Goal: Find specific page/section: Find specific page/section

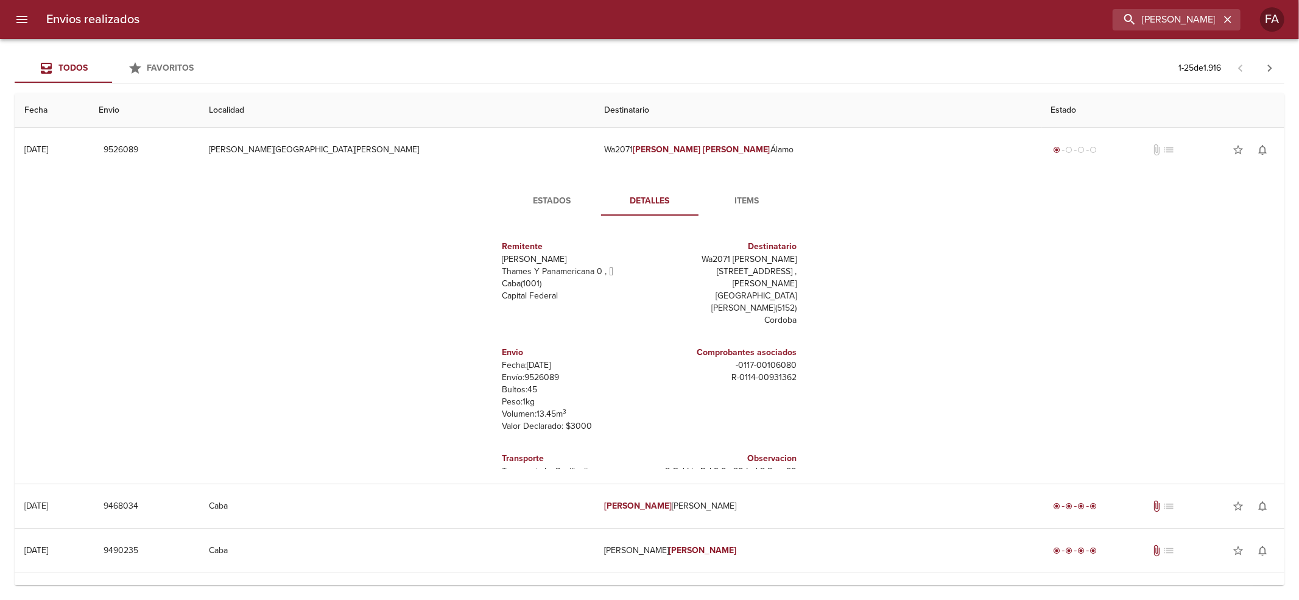
click at [1119, 15] on input "[PERSON_NAME]" at bounding box center [1166, 19] width 107 height 21
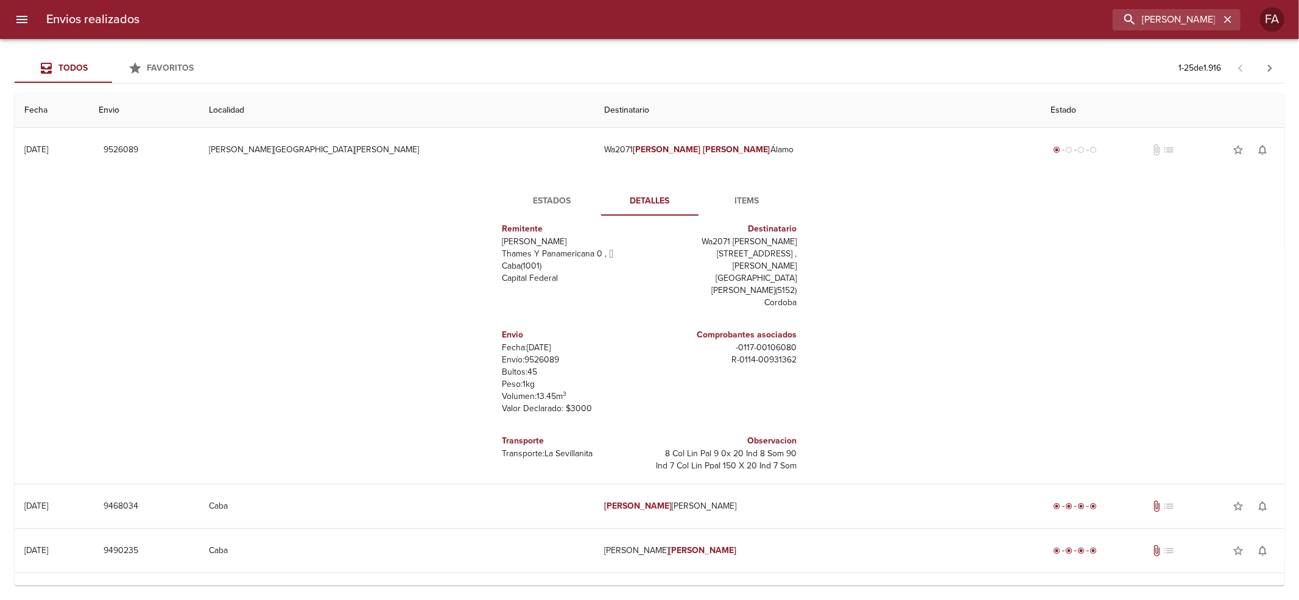
click at [1119, 15] on input "[PERSON_NAME]" at bounding box center [1166, 19] width 107 height 21
paste input "BOSCH [PERSON_NAME]"
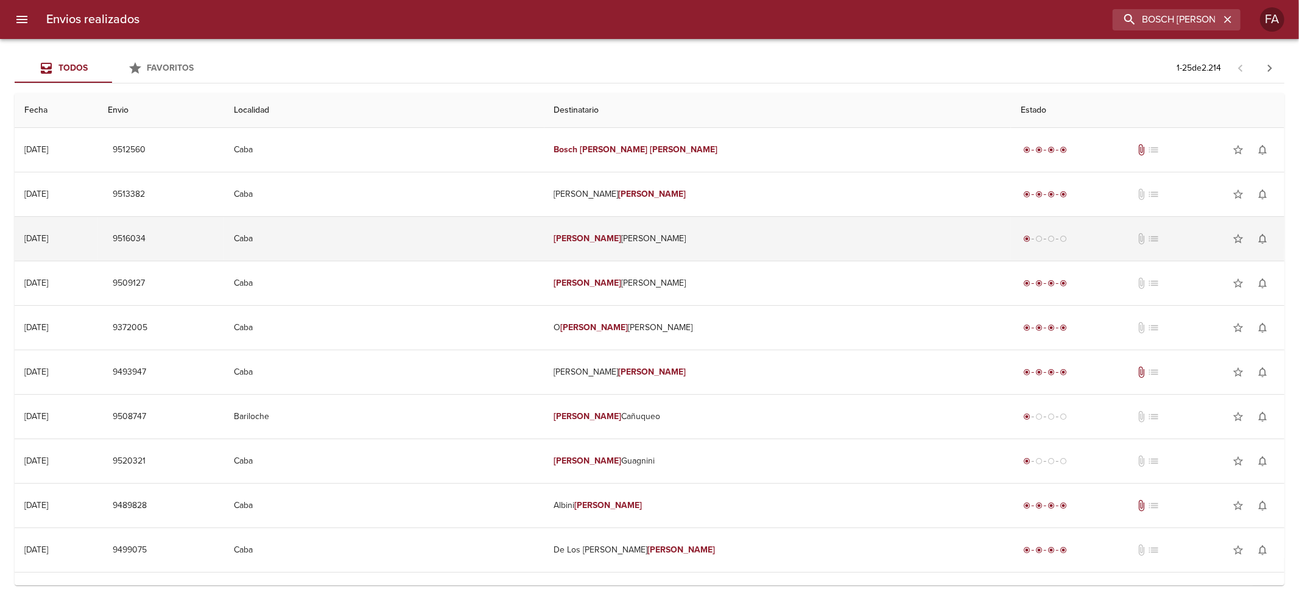
scroll to position [0, 0]
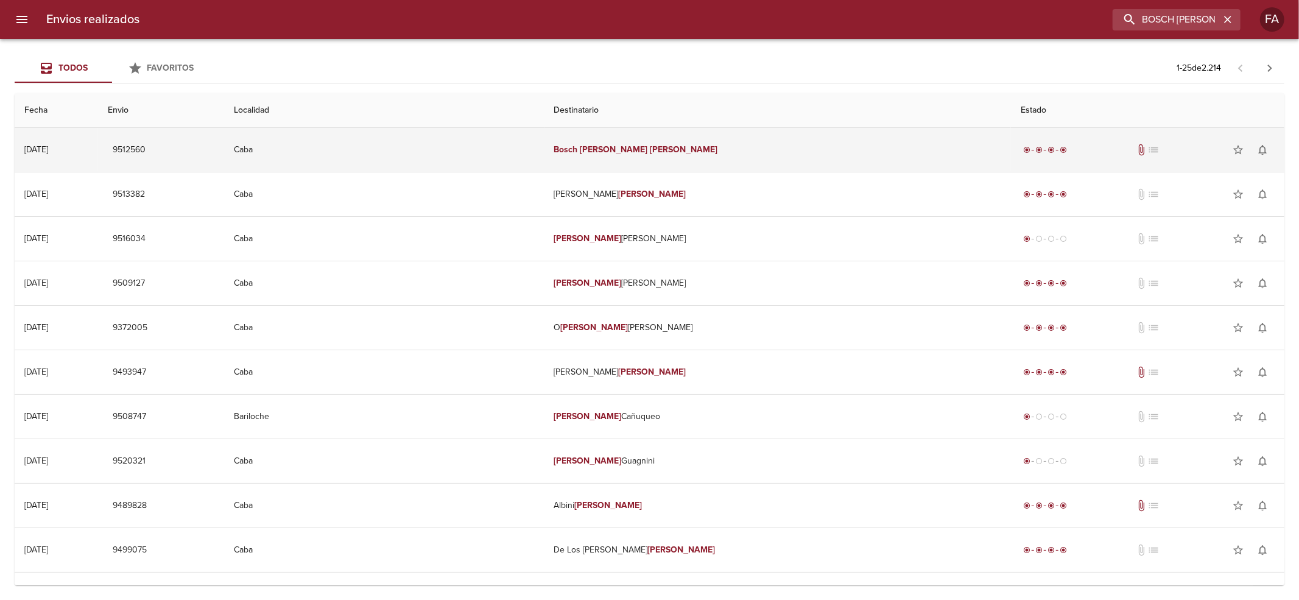
click at [856, 149] on td "Bosch [PERSON_NAME]" at bounding box center [778, 150] width 467 height 44
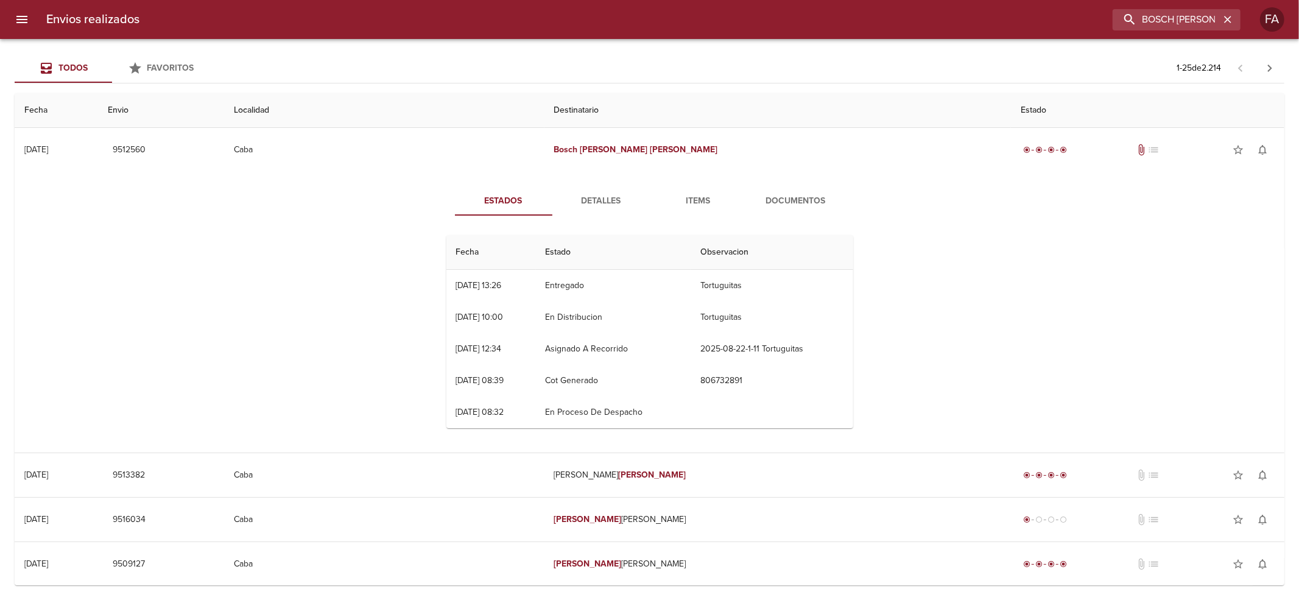
drag, startPoint x: 794, startPoint y: 203, endPoint x: 794, endPoint y: 211, distance: 7.3
click at [794, 203] on span "Documentos" at bounding box center [796, 201] width 83 height 15
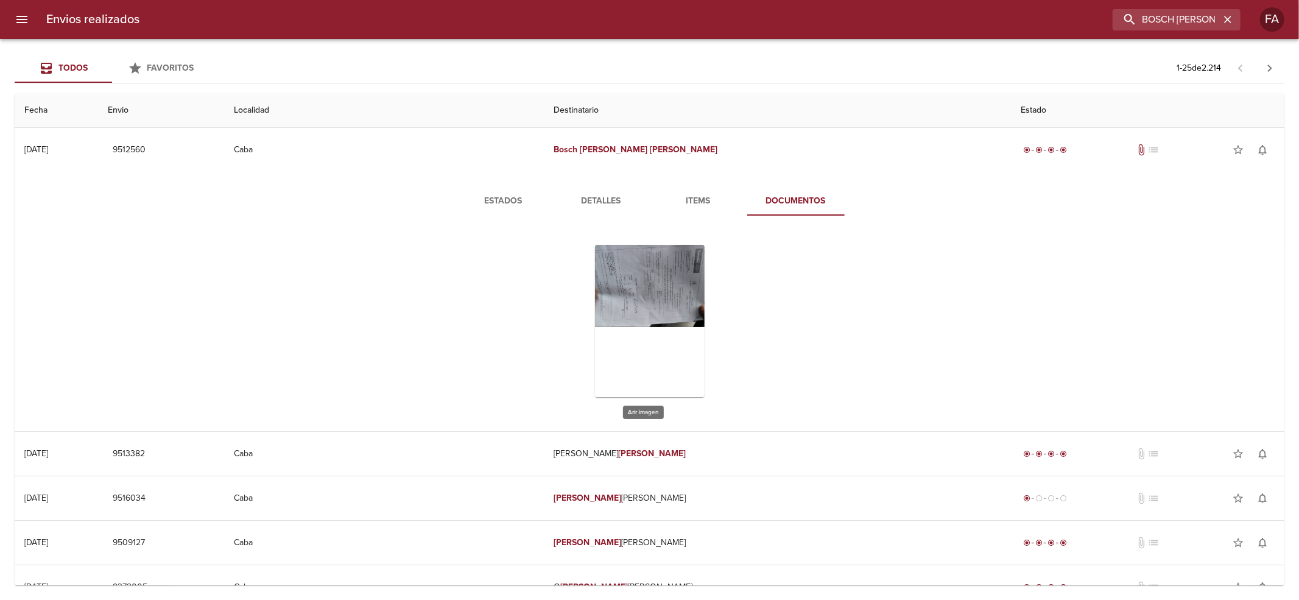
click at [680, 316] on div "Tabla de envíos del cliente" at bounding box center [650, 321] width 110 height 152
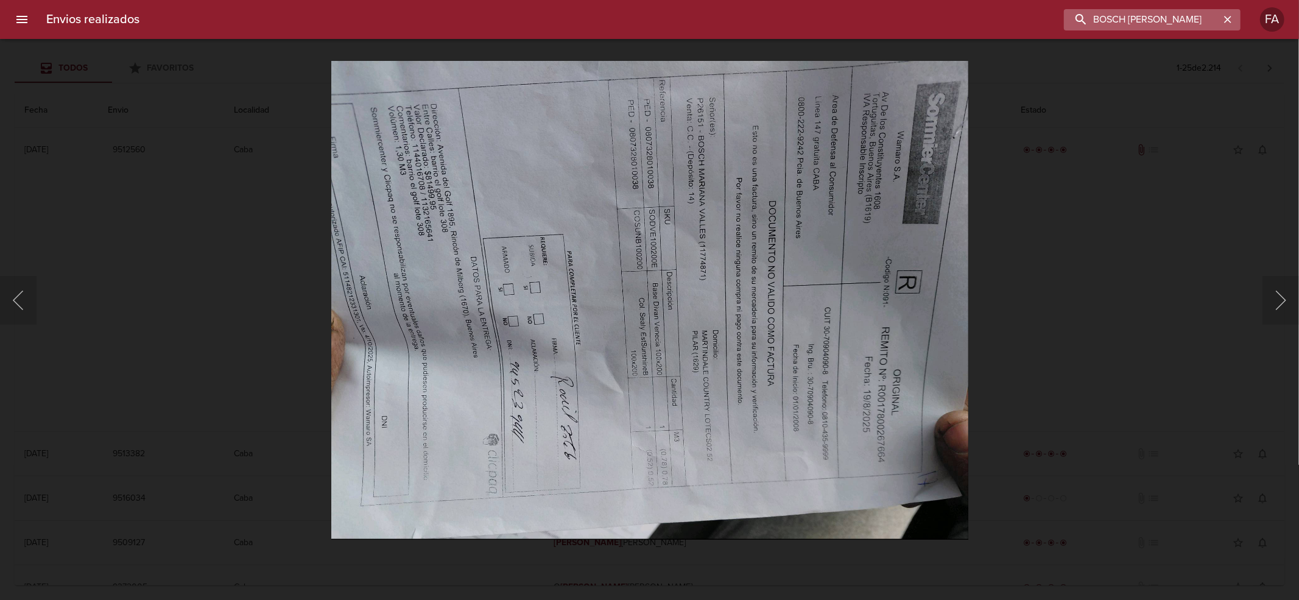
click at [1190, 23] on input "BOSCH [PERSON_NAME]" at bounding box center [1142, 19] width 156 height 21
paste input "[PERSON_NAME] [PERSON_NAME]"
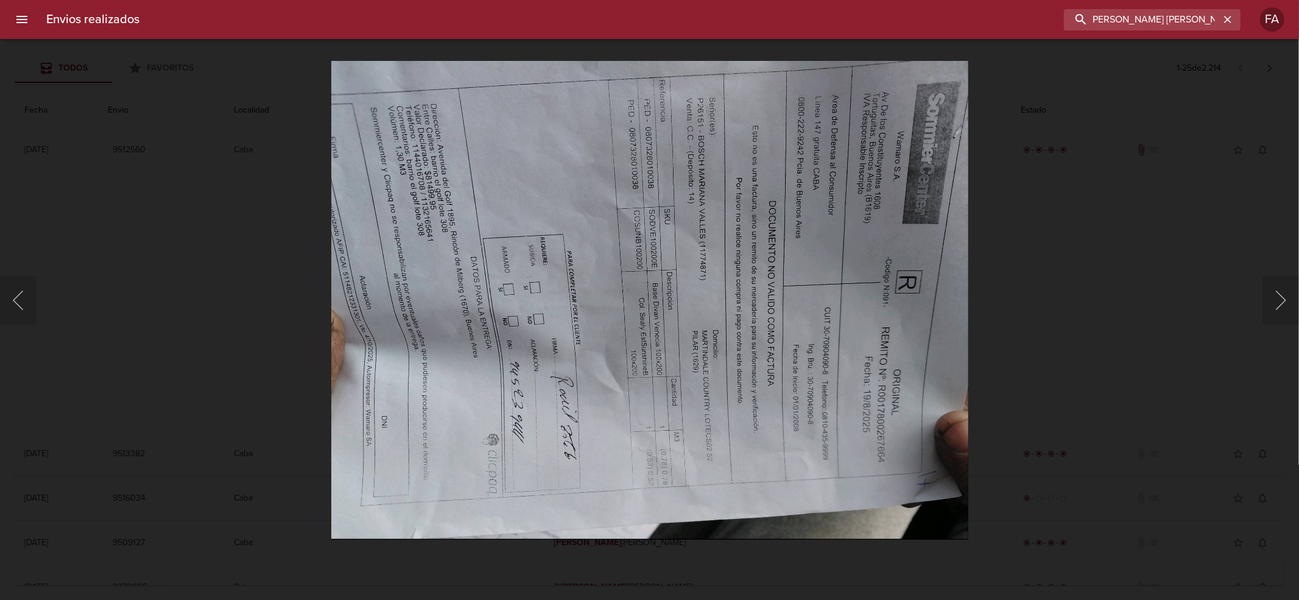
type input "[PERSON_NAME] [PERSON_NAME]"
